Goal: Find specific page/section: Find specific page/section

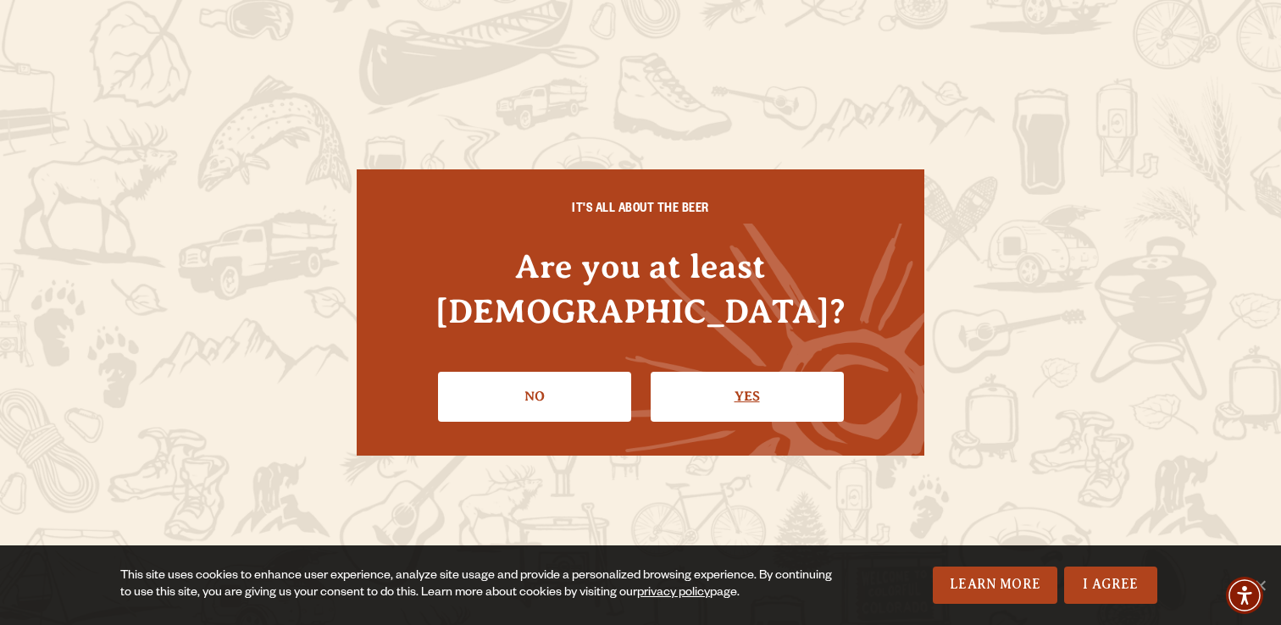
click at [741, 378] on link "Yes" at bounding box center [747, 396] width 193 height 49
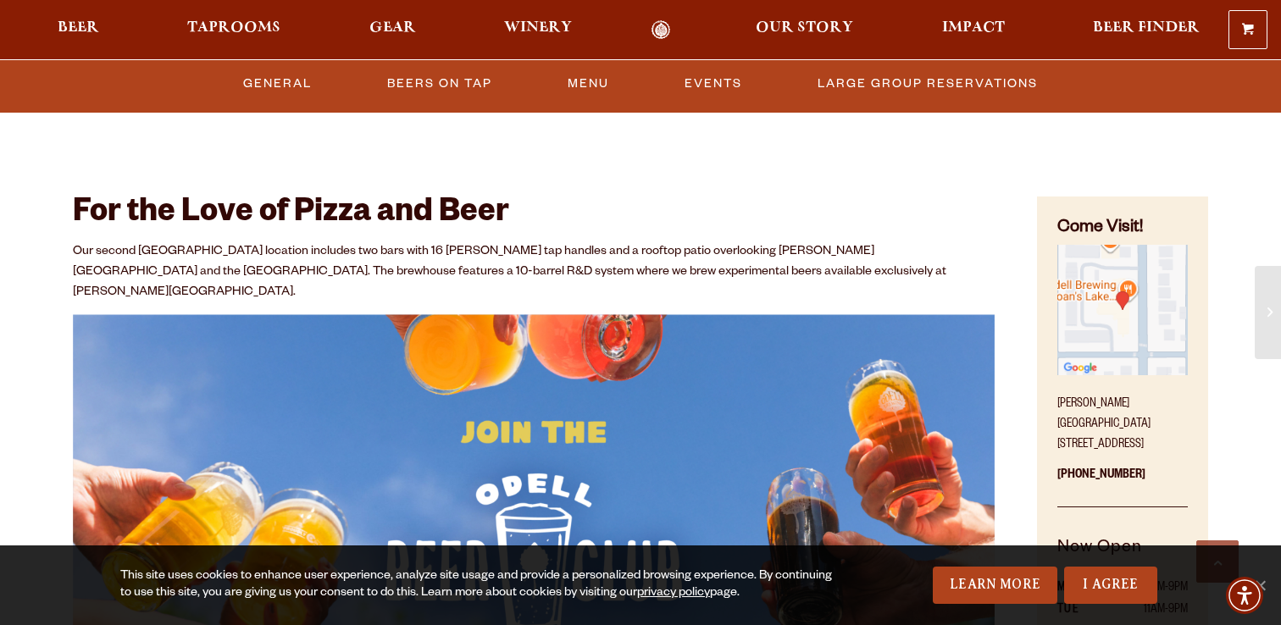
scroll to position [716, 0]
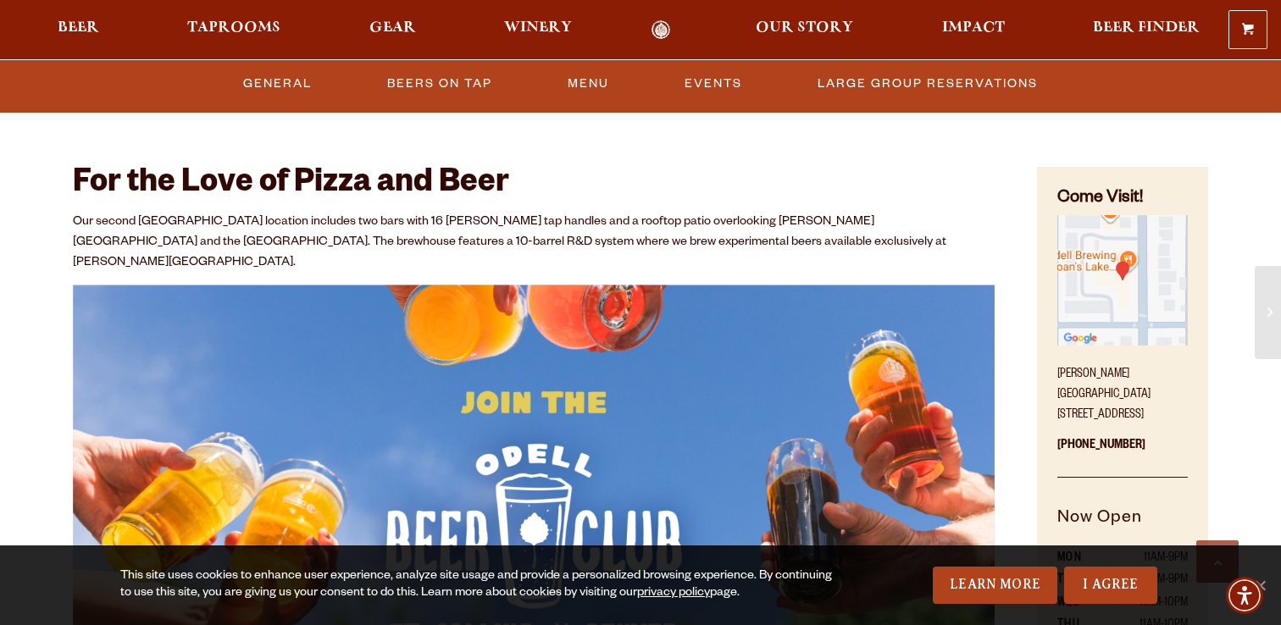
drag, startPoint x: 1056, startPoint y: 373, endPoint x: 1093, endPoint y: 414, distance: 55.2
click at [1093, 414] on div "Come Visit! [PERSON_NAME][GEOGRAPHIC_DATA] [STREET_ADDRESS] [PHONE_NUMBER] Now …" at bounding box center [1122, 479] width 171 height 625
copy p "[PERSON_NAME][GEOGRAPHIC_DATA] [STREET_ADDRESS]"
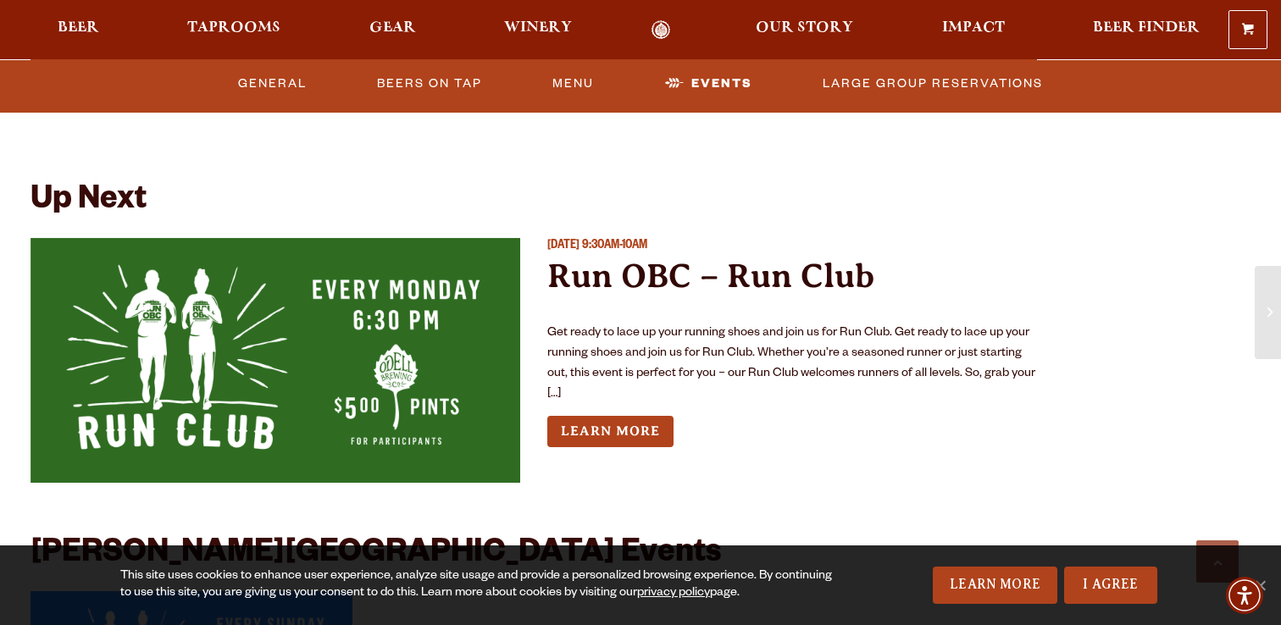
scroll to position [3980, 0]
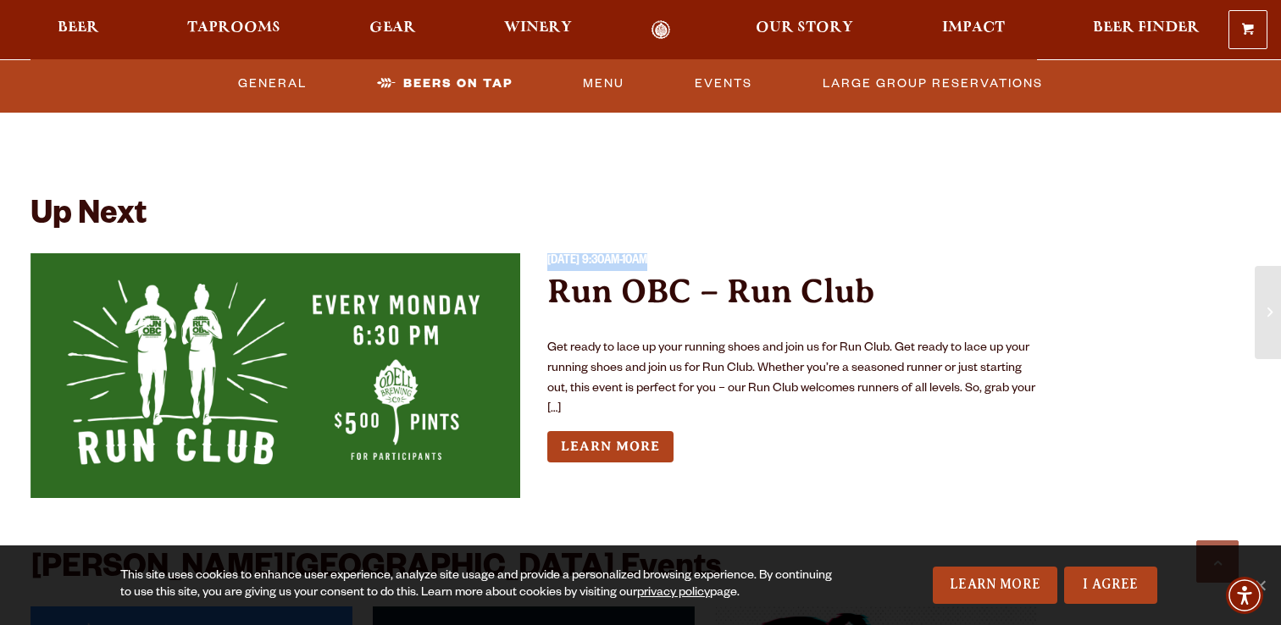
drag, startPoint x: 772, startPoint y: 236, endPoint x: 549, endPoint y: 242, distance: 223.0
click at [549, 253] on p "[DATE] 9:30AM-10AM" at bounding box center [793, 262] width 490 height 18
copy p "[DATE] 9:30AM-10AM"
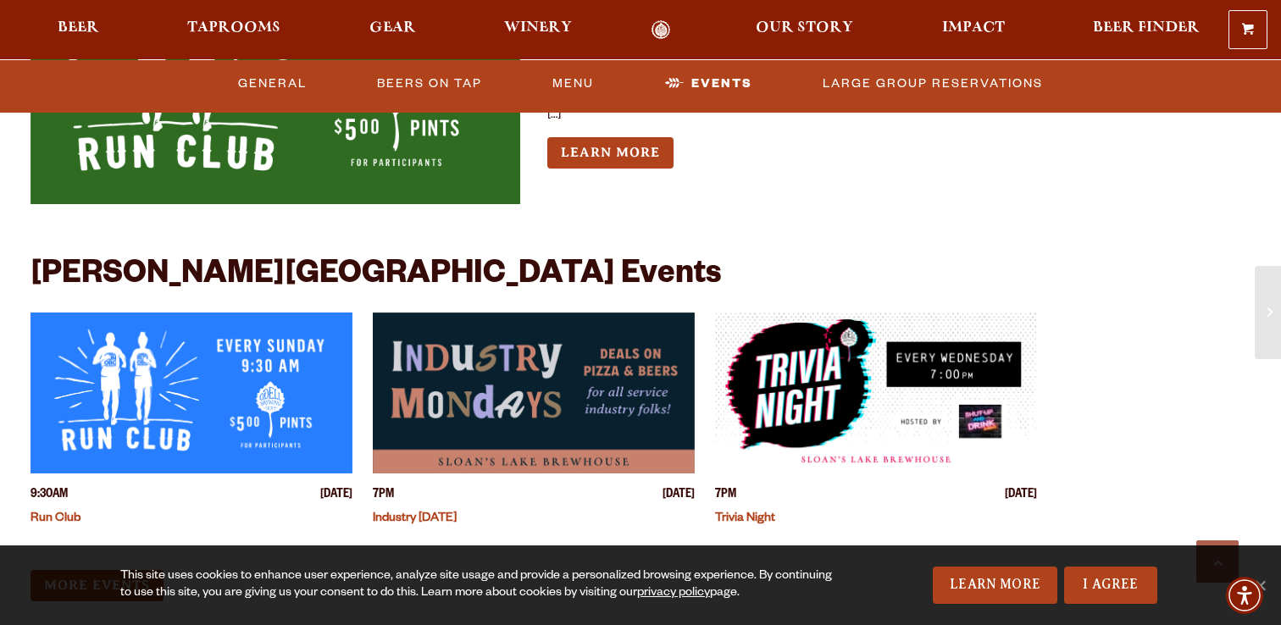
scroll to position [4275, 0]
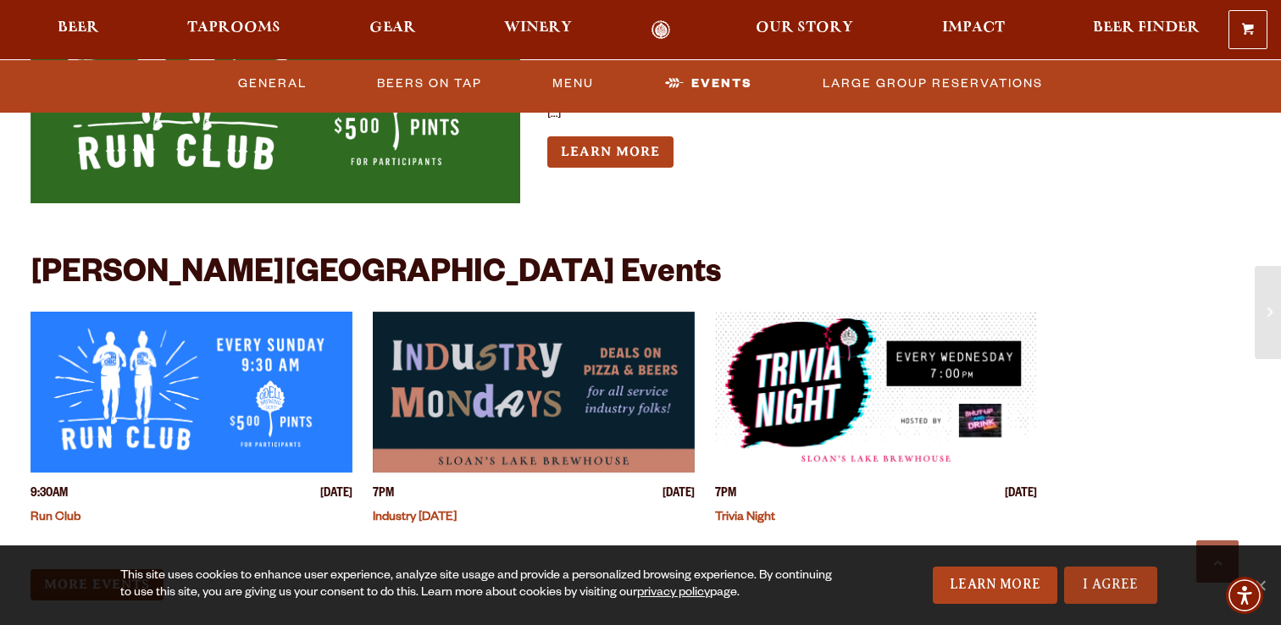
click at [1113, 576] on link "I Agree" at bounding box center [1111, 585] width 93 height 37
